Goal: Task Accomplishment & Management: Complete application form

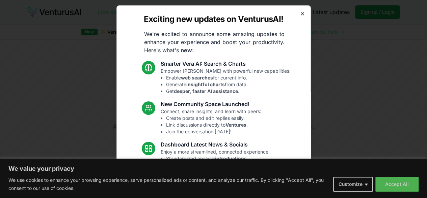
click at [300, 14] on icon "button" at bounding box center [302, 13] width 5 height 5
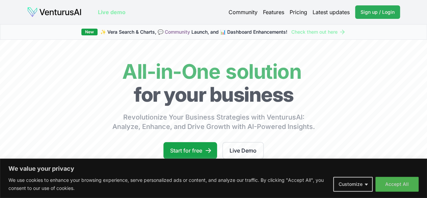
click at [366, 8] on link "Sign up / Login Login" at bounding box center [377, 12] width 45 height 14
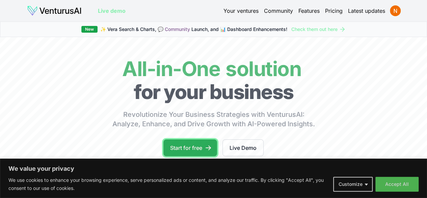
click at [184, 153] on link "Start for free" at bounding box center [190, 148] width 54 height 17
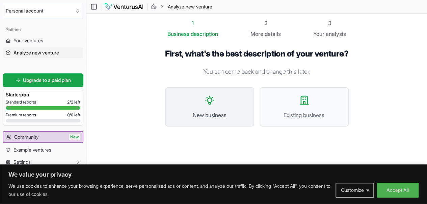
click at [204, 102] on icon at bounding box center [209, 100] width 11 height 11
